Goal: Information Seeking & Learning: Learn about a topic

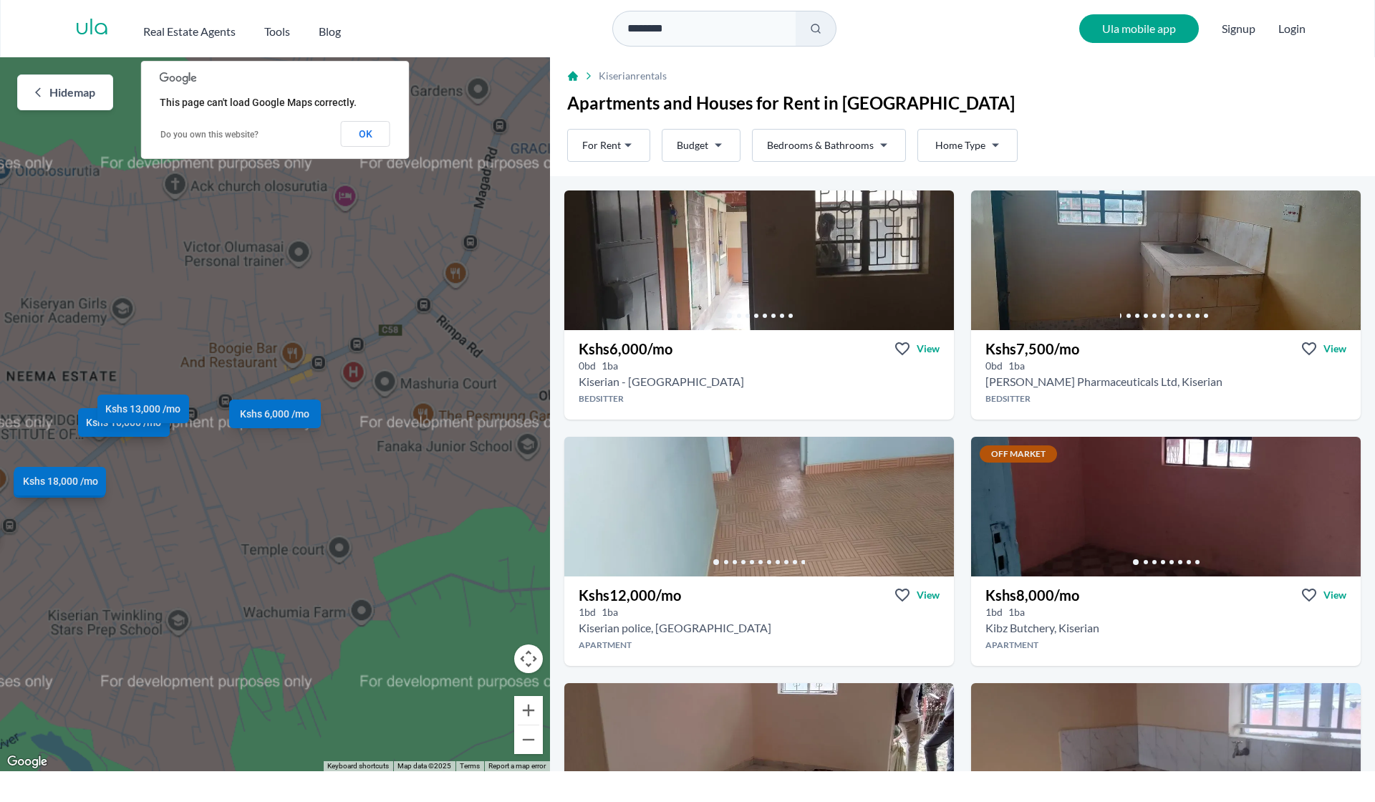
click at [856, 148] on html "Are you a real estate agent? Reach more buyers and renters. Sign up Ula Homes A…" at bounding box center [687, 385] width 1375 height 771
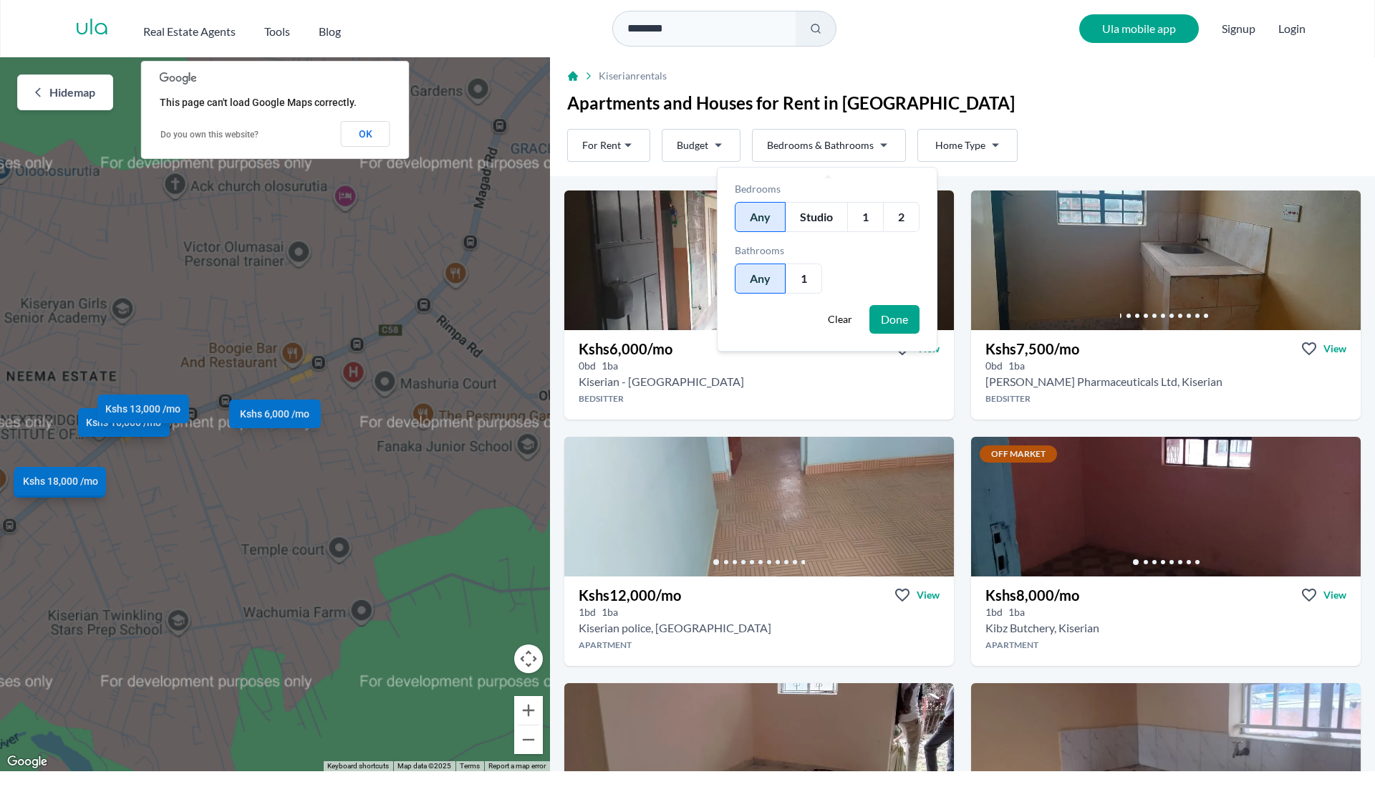
click at [902, 219] on div "2" at bounding box center [901, 217] width 37 height 30
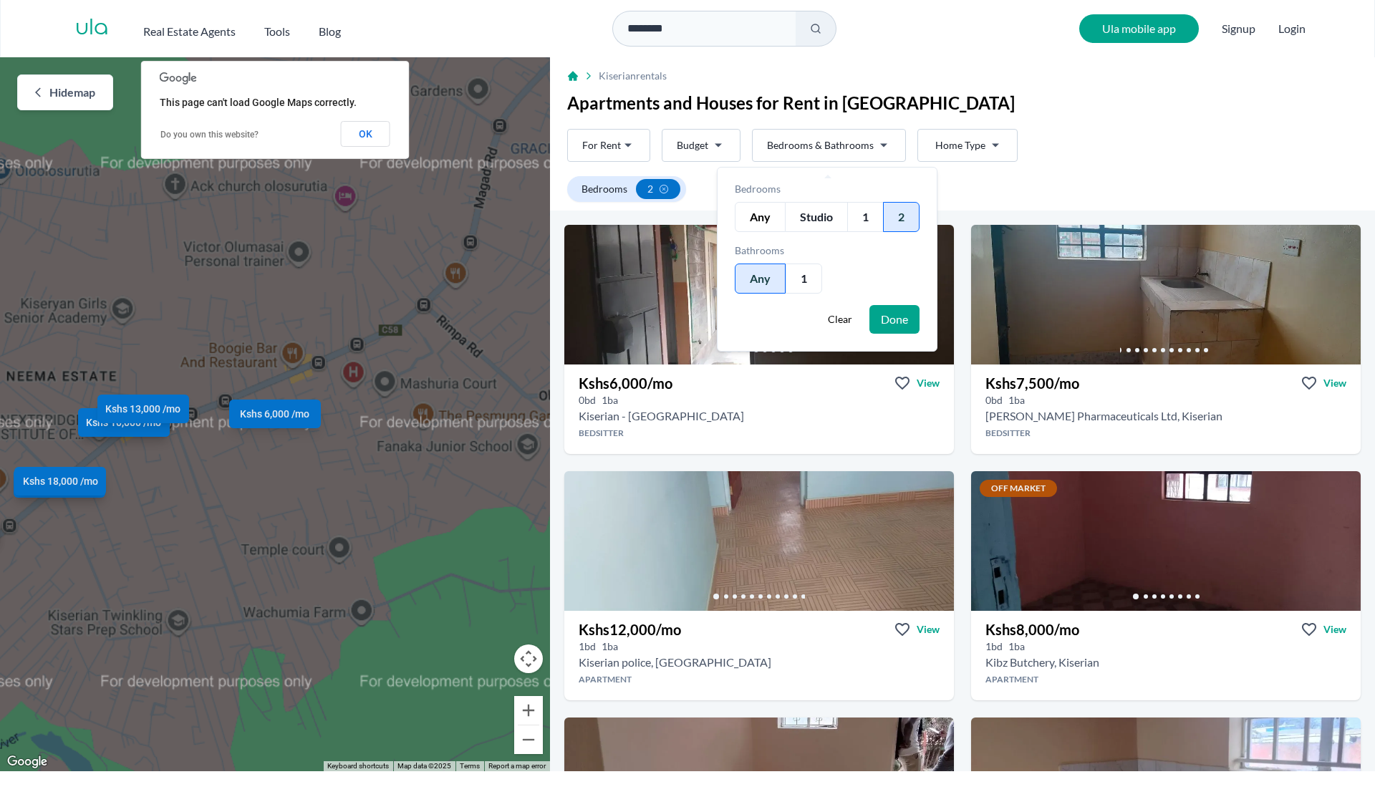
click at [901, 326] on button "Done" at bounding box center [895, 319] width 50 height 29
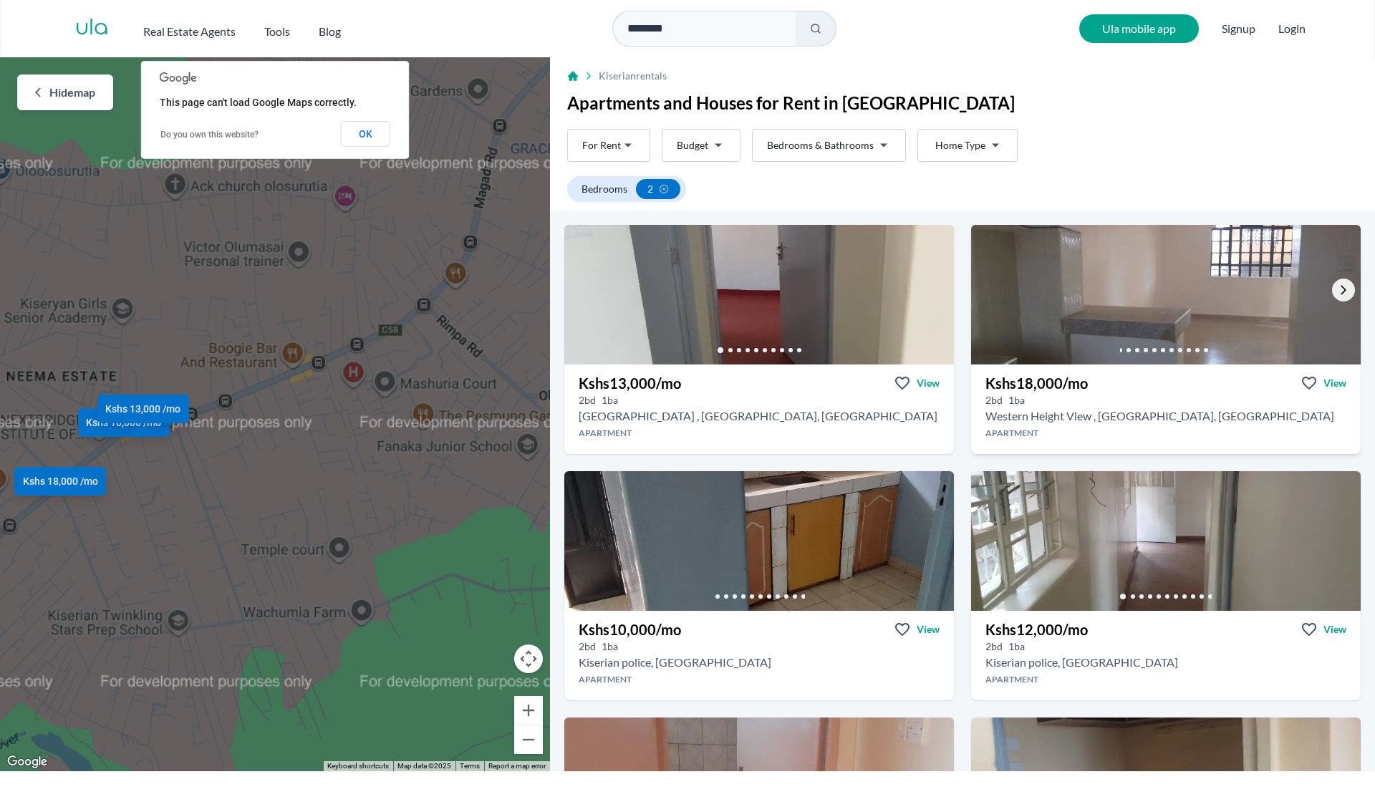
click at [1338, 292] on icon "Go to the next property image" at bounding box center [1343, 289] width 11 height 11
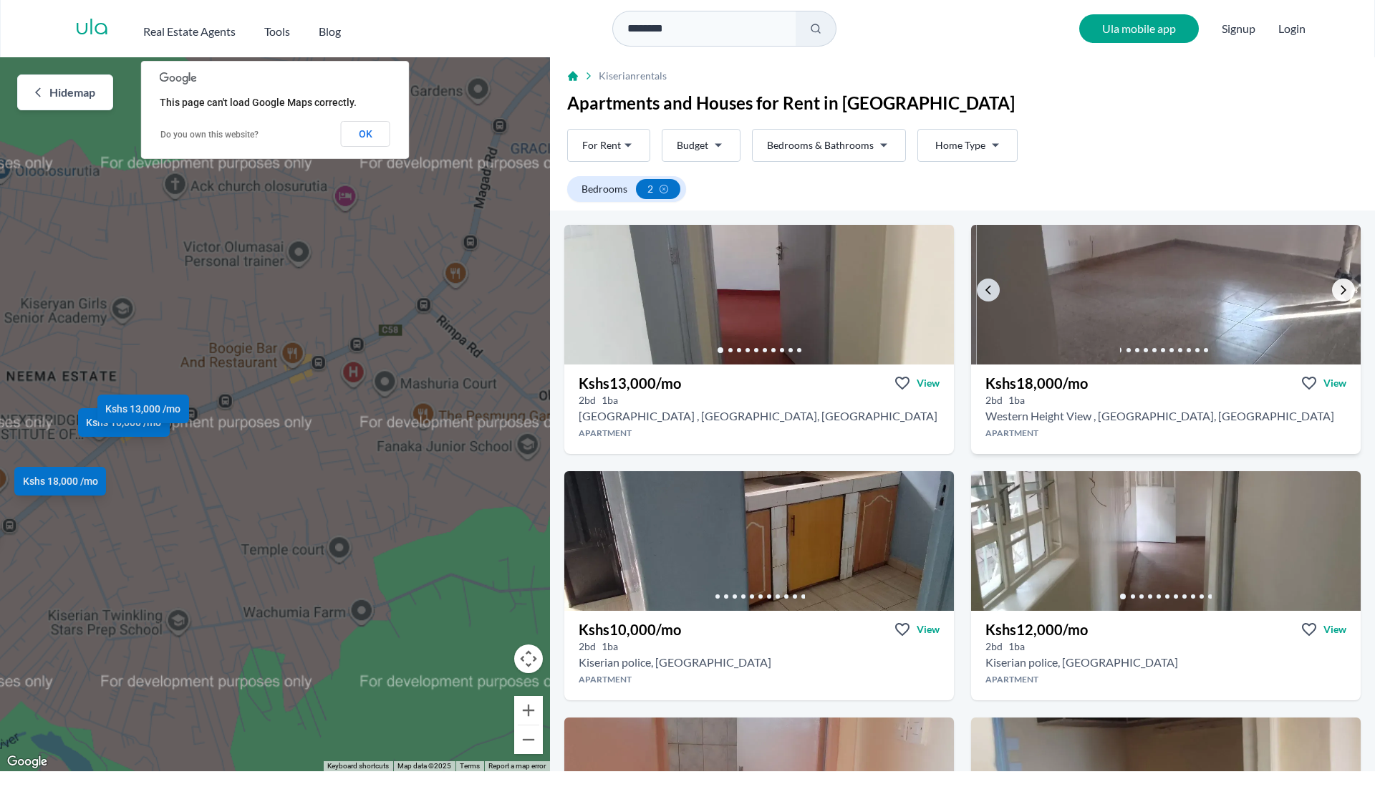
click at [1338, 291] on icon "Go to the next property image" at bounding box center [1343, 289] width 11 height 11
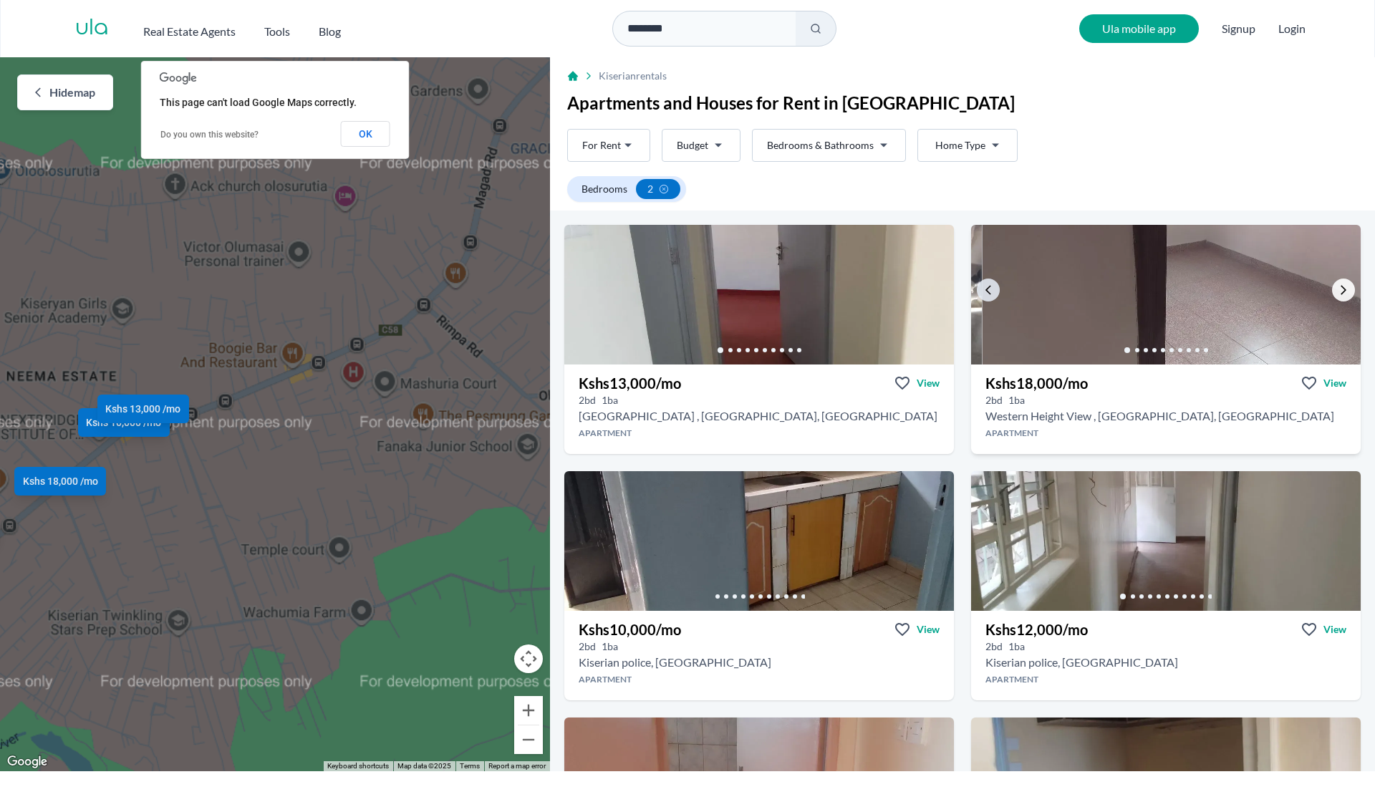
click at [1338, 291] on icon "Go to the next property image" at bounding box center [1343, 289] width 11 height 11
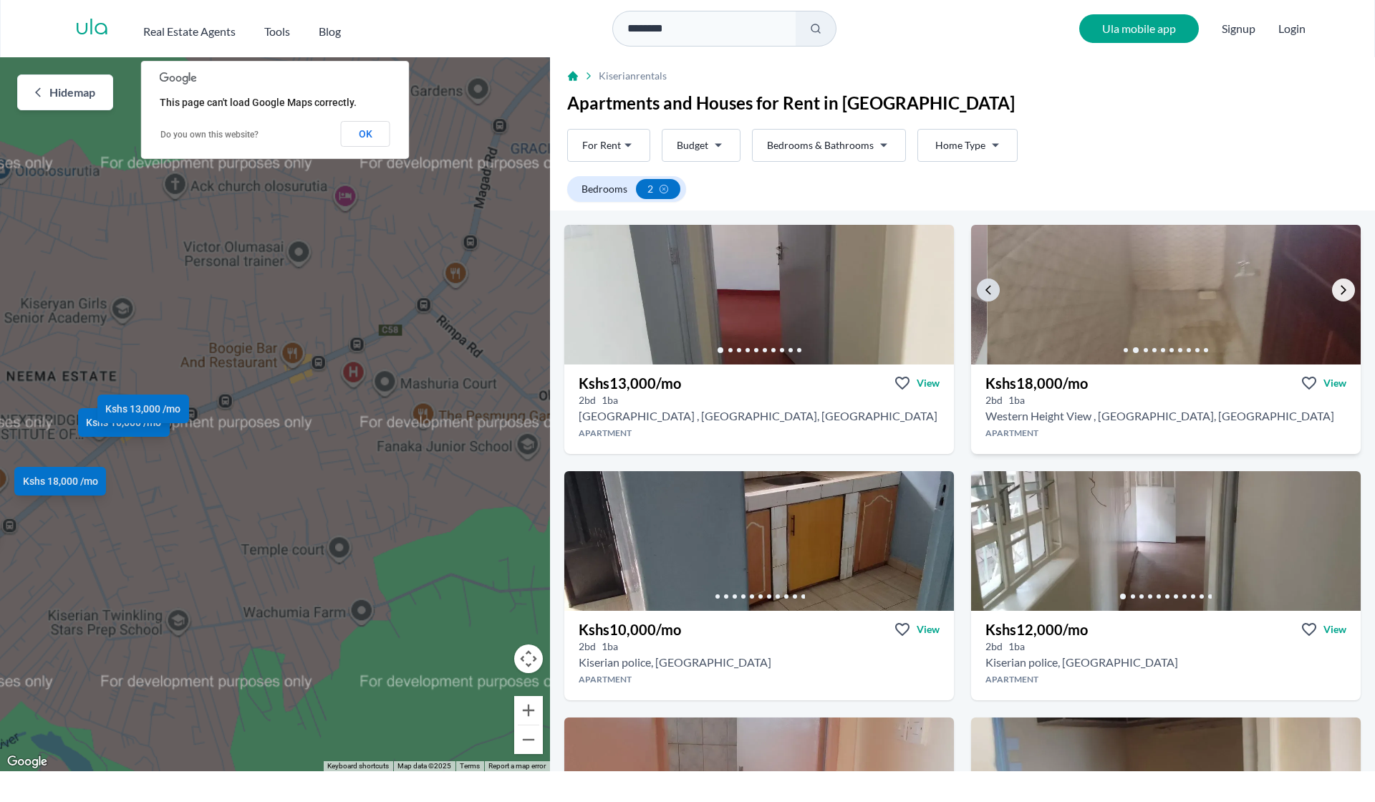
click at [1338, 291] on icon "Go to the next property image" at bounding box center [1343, 289] width 11 height 11
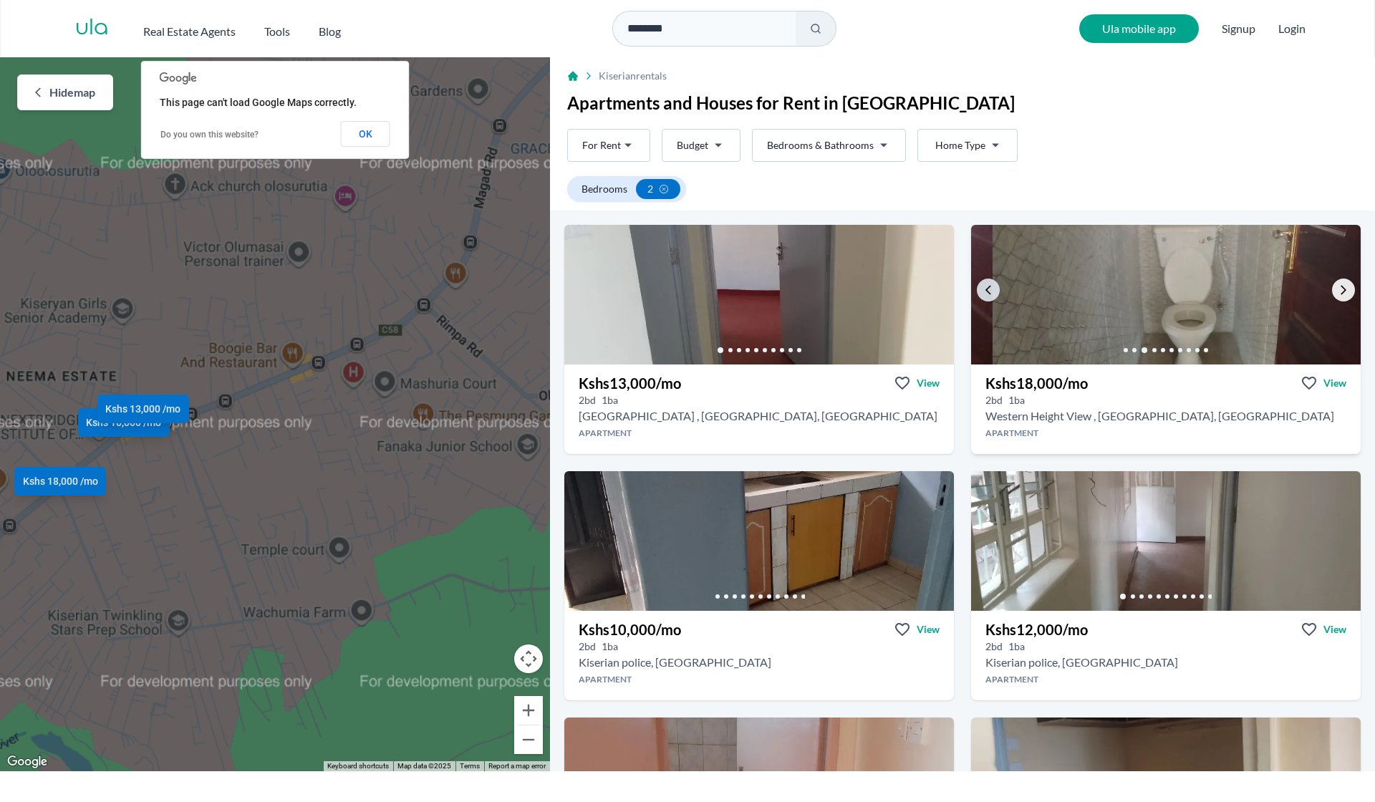
click at [1338, 291] on icon "Go to the next property image" at bounding box center [1343, 289] width 11 height 11
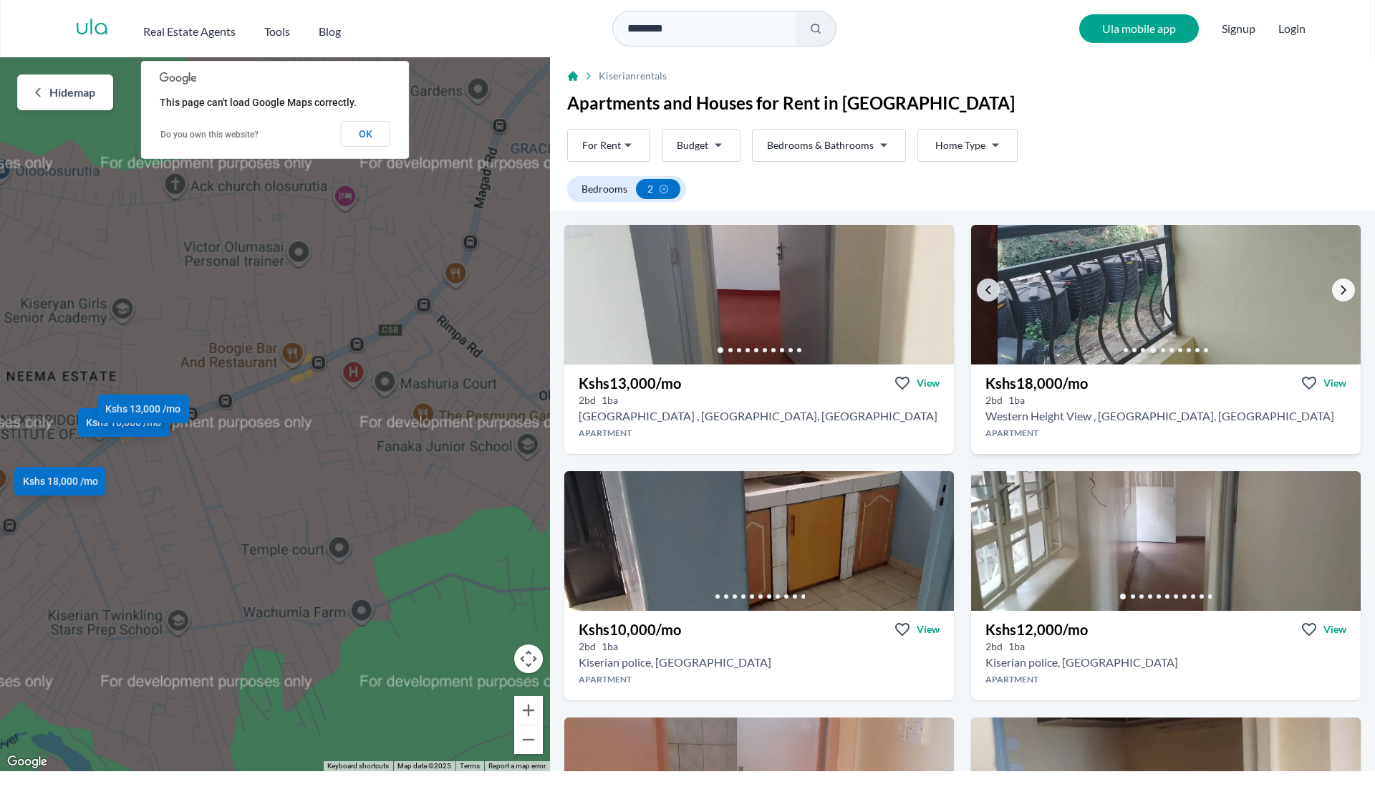
click at [1338, 291] on icon "Go to the next property image" at bounding box center [1343, 289] width 11 height 11
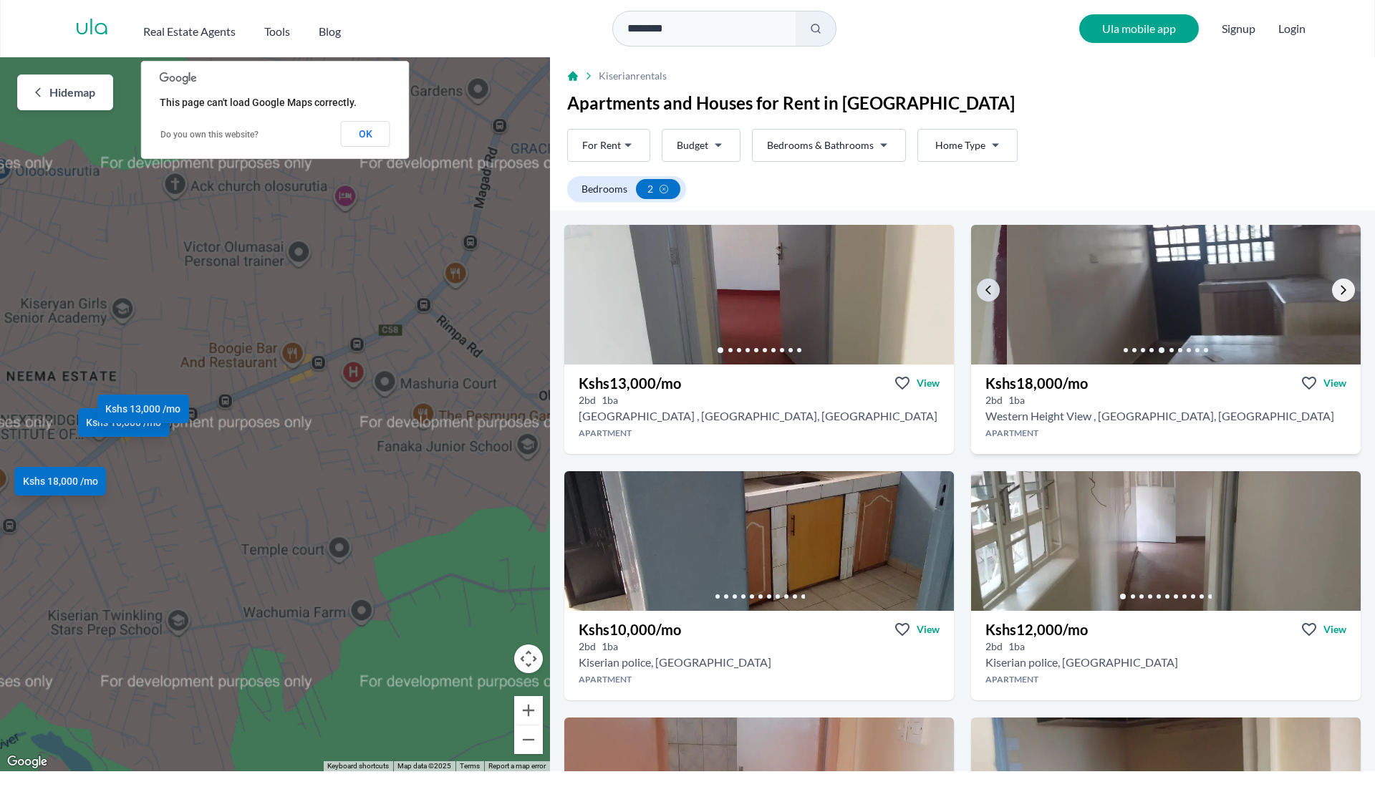
click at [1338, 291] on icon "Go to the next property image" at bounding box center [1343, 289] width 11 height 11
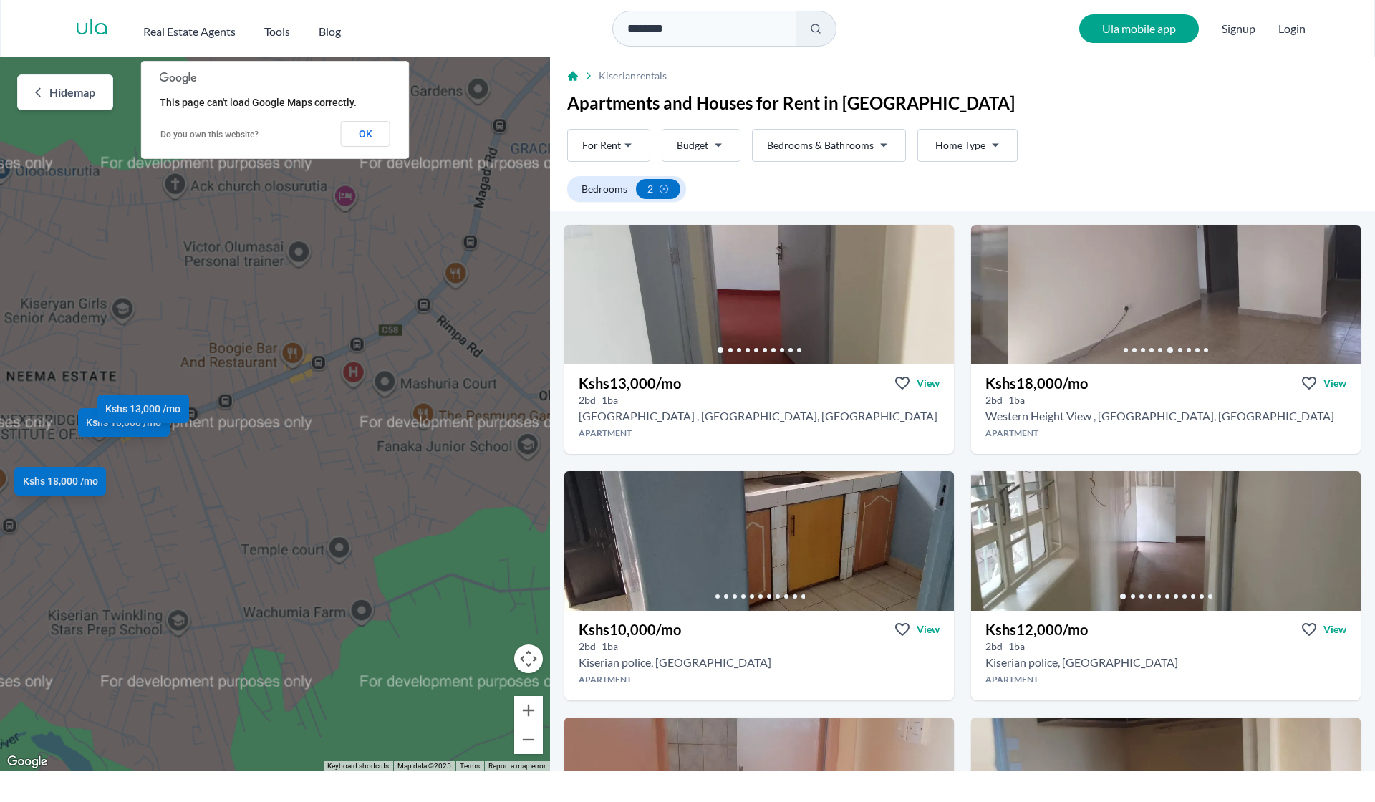
click at [715, 32] on input "********" at bounding box center [703, 29] width 183 height 36
click at [963, 145] on html "Are you a real estate agent? Reach more buyers and renters. Sign up Ula Homes A…" at bounding box center [687, 385] width 1375 height 771
click at [928, 211] on icon at bounding box center [929, 210] width 14 height 14
click at [1144, 148] on html "Are you a real estate agent? Reach more buyers and renters. Sign up Ula Homes A…" at bounding box center [687, 385] width 1375 height 771
